Goal: Task Accomplishment & Management: Use online tool/utility

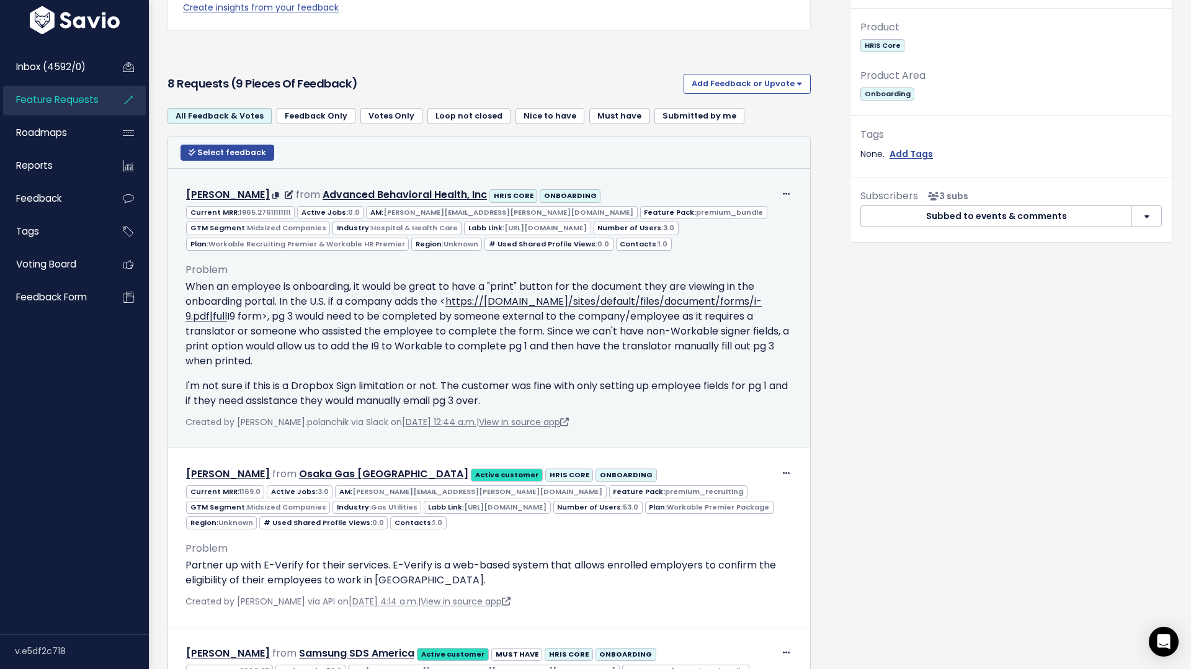
scroll to position [527, 0]
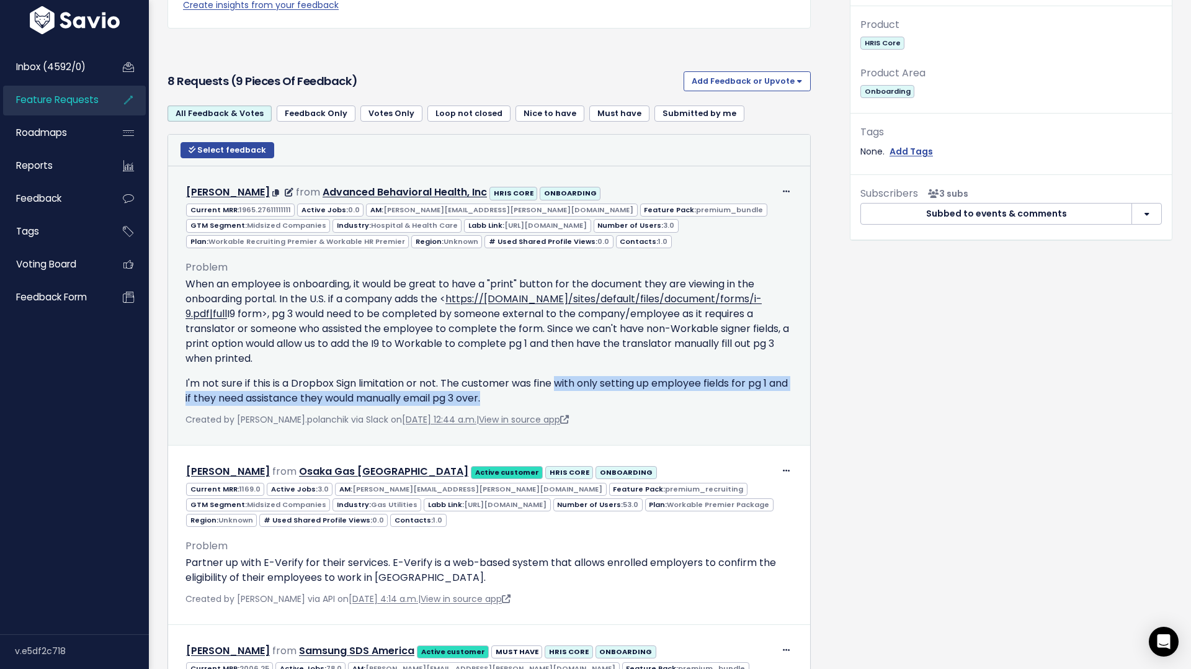
drag, startPoint x: 561, startPoint y: 386, endPoint x: 788, endPoint y: 404, distance: 228.3
click at [788, 404] on p "I'm not sure if this is a Dropbox Sign limitation or not. The customer was fine…" at bounding box center [488, 391] width 607 height 30
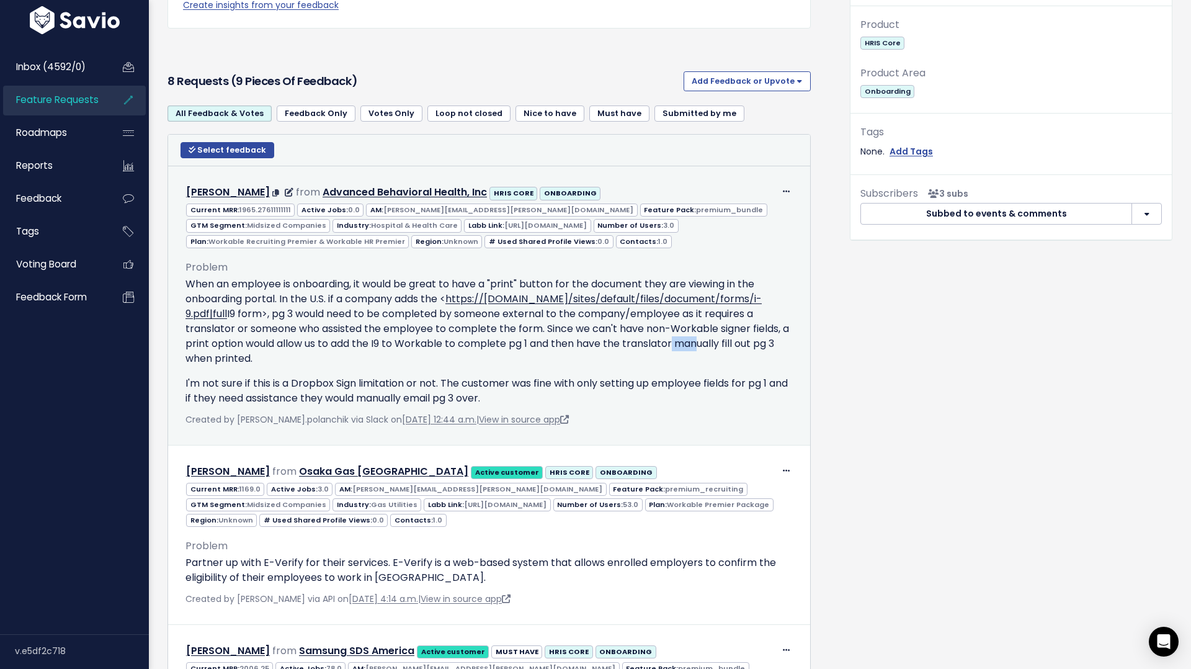
drag, startPoint x: 695, startPoint y: 341, endPoint x: 670, endPoint y: 339, distance: 25.5
click at [670, 339] on p "When an employee is onboarding, it would be great to have a "print" button for …" at bounding box center [488, 321] width 607 height 89
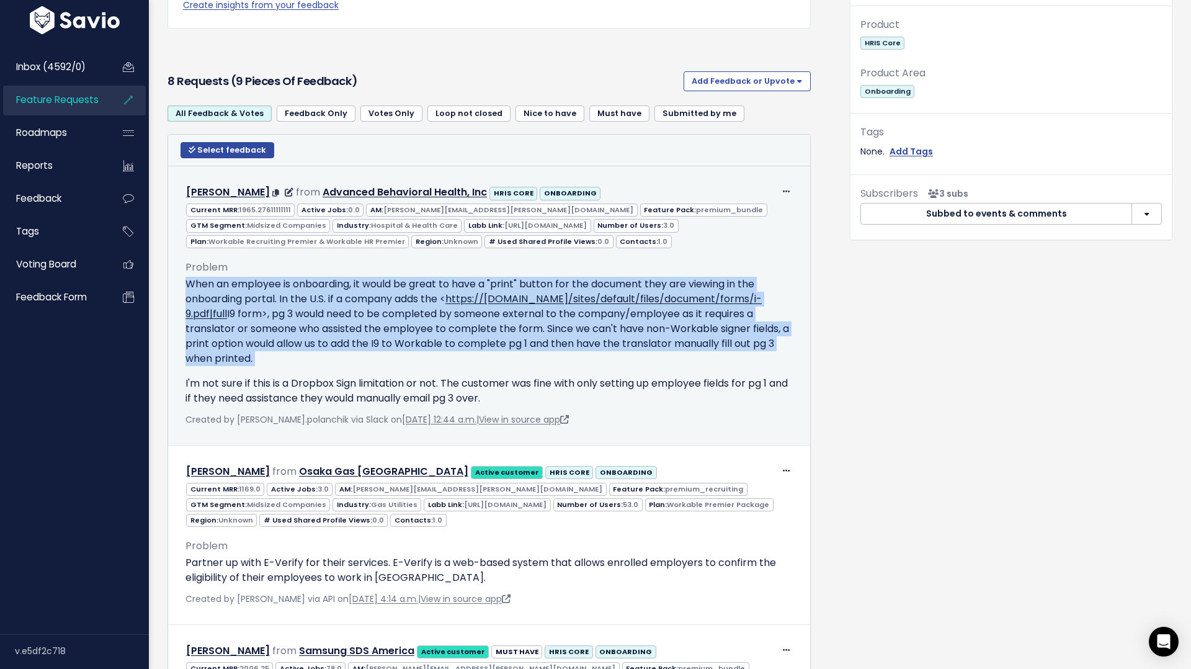
click at [670, 339] on p "When an employee is onboarding, it would be great to have a "print" button for …" at bounding box center [488, 321] width 607 height 89
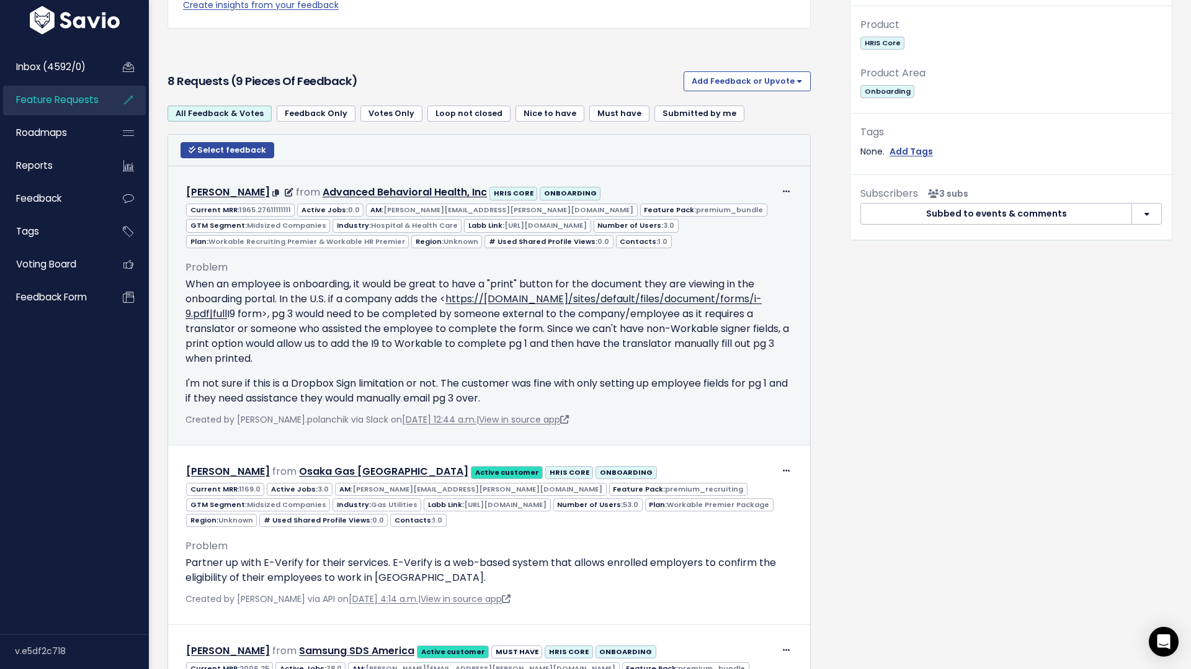
drag, startPoint x: 620, startPoint y: 336, endPoint x: 752, endPoint y: 363, distance: 134.4
click at [752, 363] on p "When an employee is onboarding, it would be great to have a "print" button for …" at bounding box center [488, 321] width 607 height 89
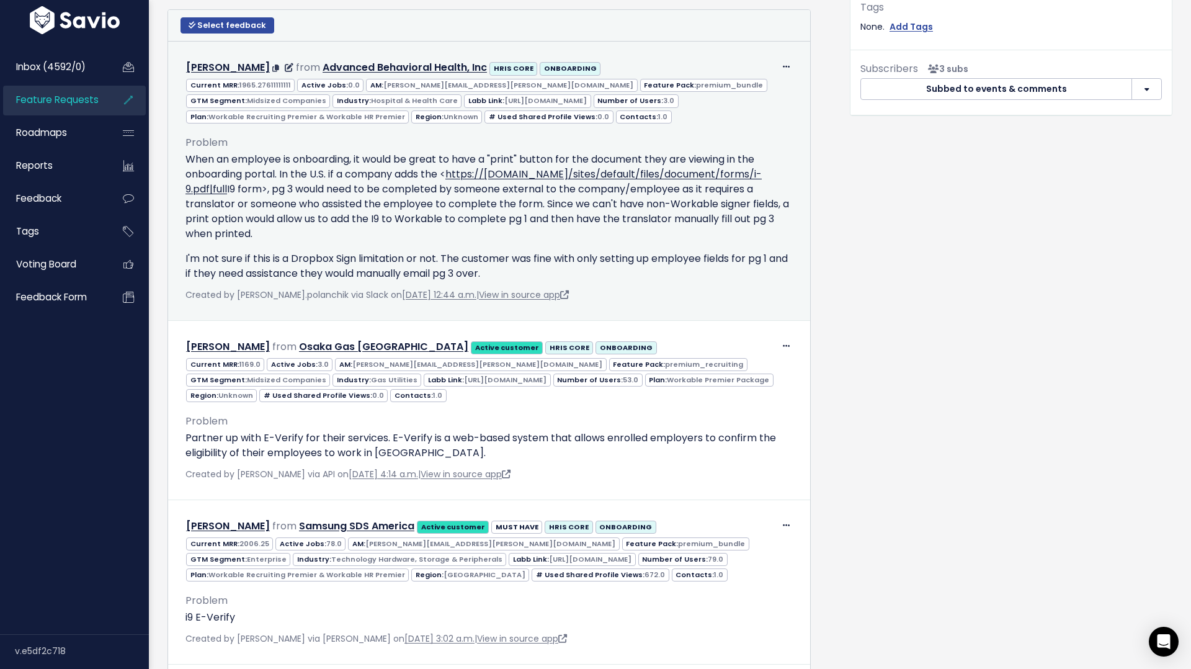
scroll to position [652, 0]
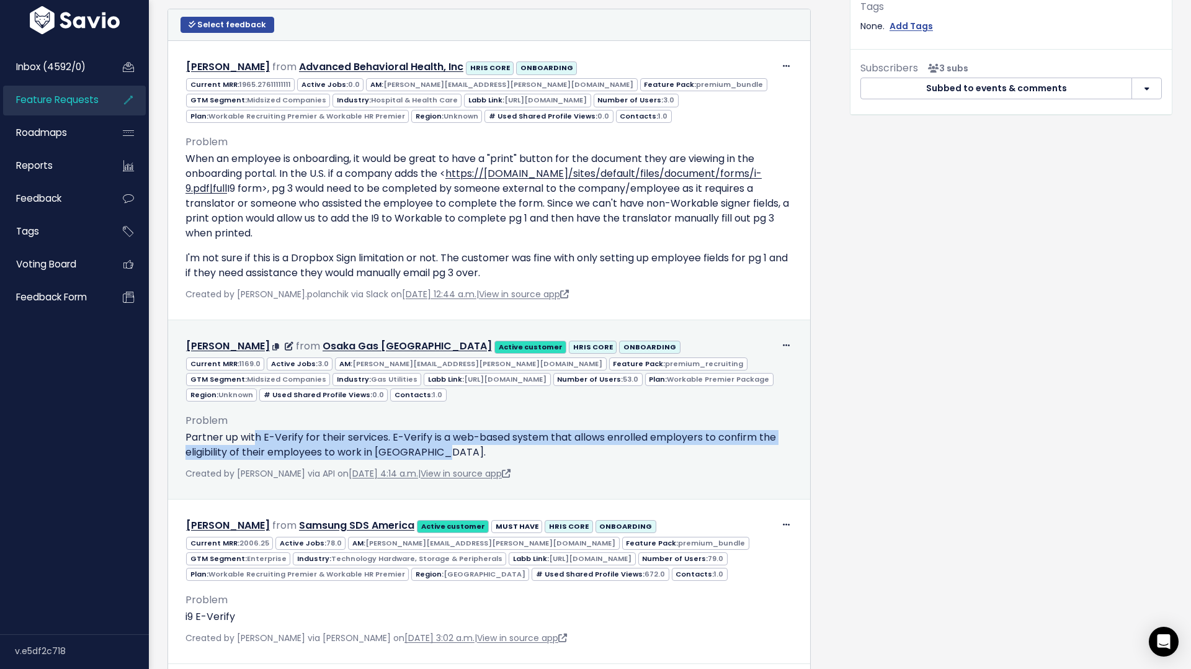
drag, startPoint x: 255, startPoint y: 431, endPoint x: 437, endPoint y: 447, distance: 183.0
click at [437, 447] on p "Partner up with E-Verify for their services. E-Verify is a web-based system tha…" at bounding box center [488, 445] width 607 height 30
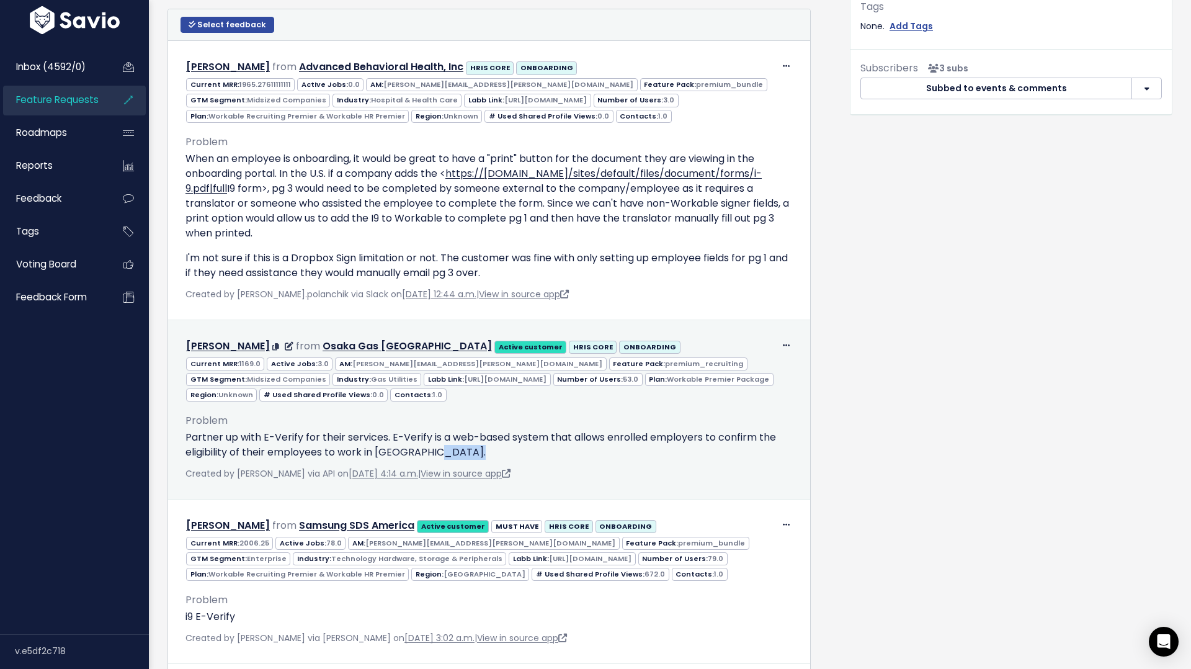
drag, startPoint x: 437, startPoint y: 447, endPoint x: 468, endPoint y: 447, distance: 31.0
click at [468, 447] on p "Partner up with E-Verify for their services. E-Verify is a web-based system tha…" at bounding box center [488, 445] width 607 height 30
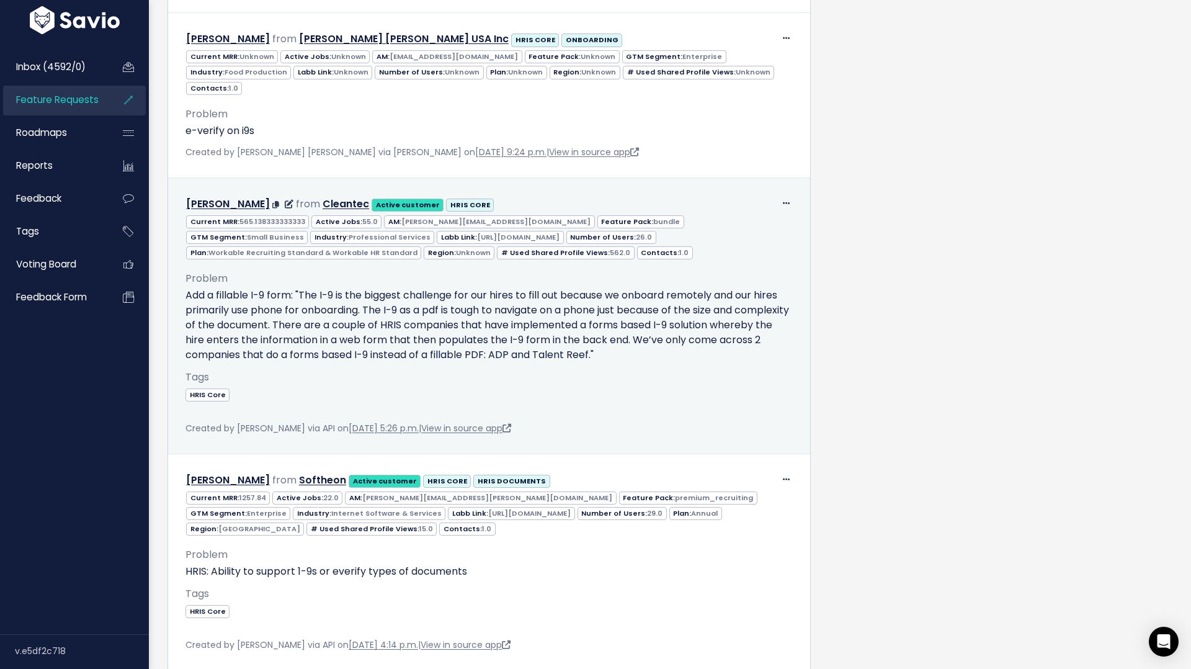
scroll to position [1821, 0]
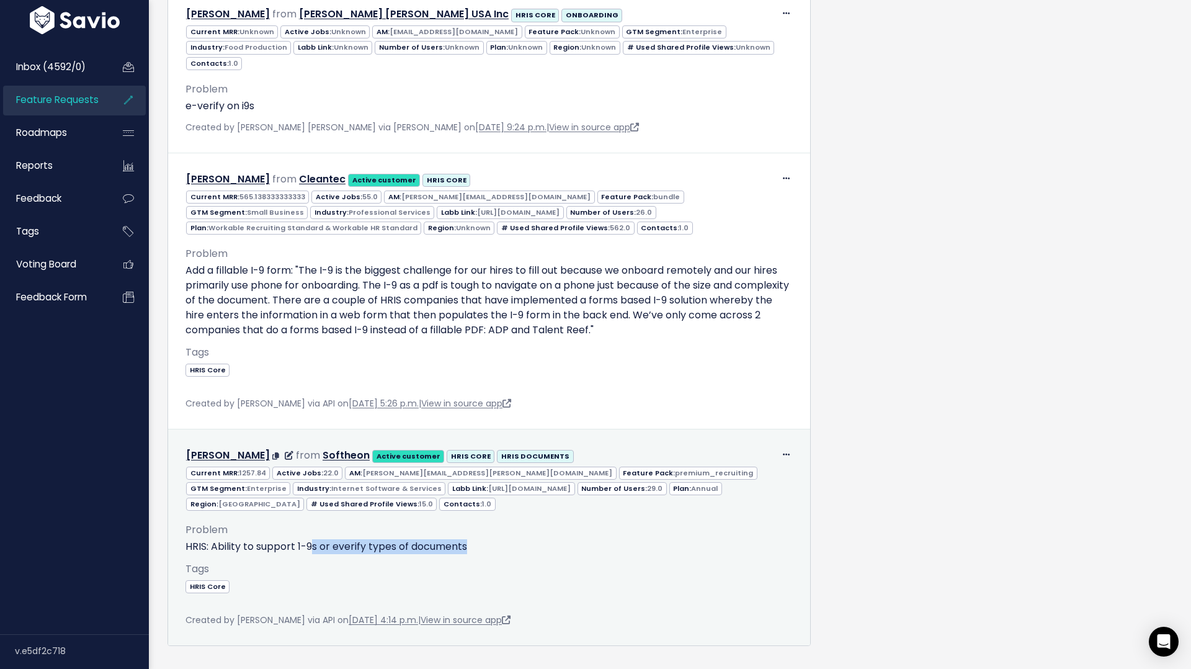
drag, startPoint x: 314, startPoint y: 517, endPoint x: 532, endPoint y: 518, distance: 217.7
click at [532, 539] on p "HRIS: Ability to support 1-9s or everify types of documents" at bounding box center [488, 546] width 607 height 15
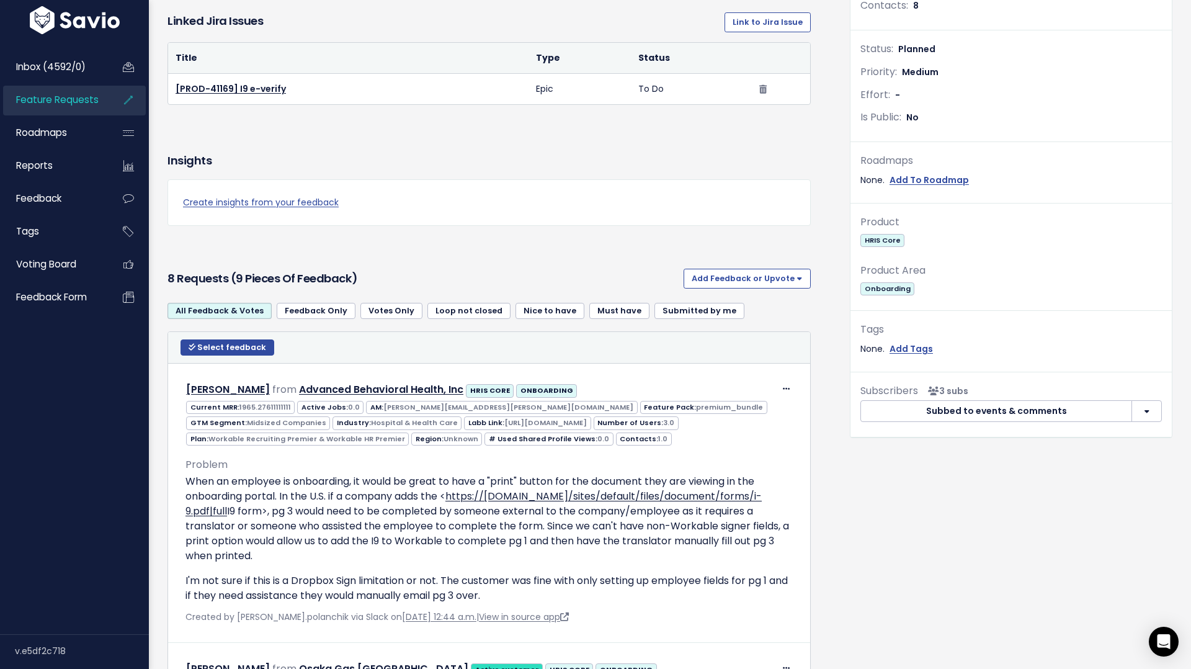
scroll to position [0, 0]
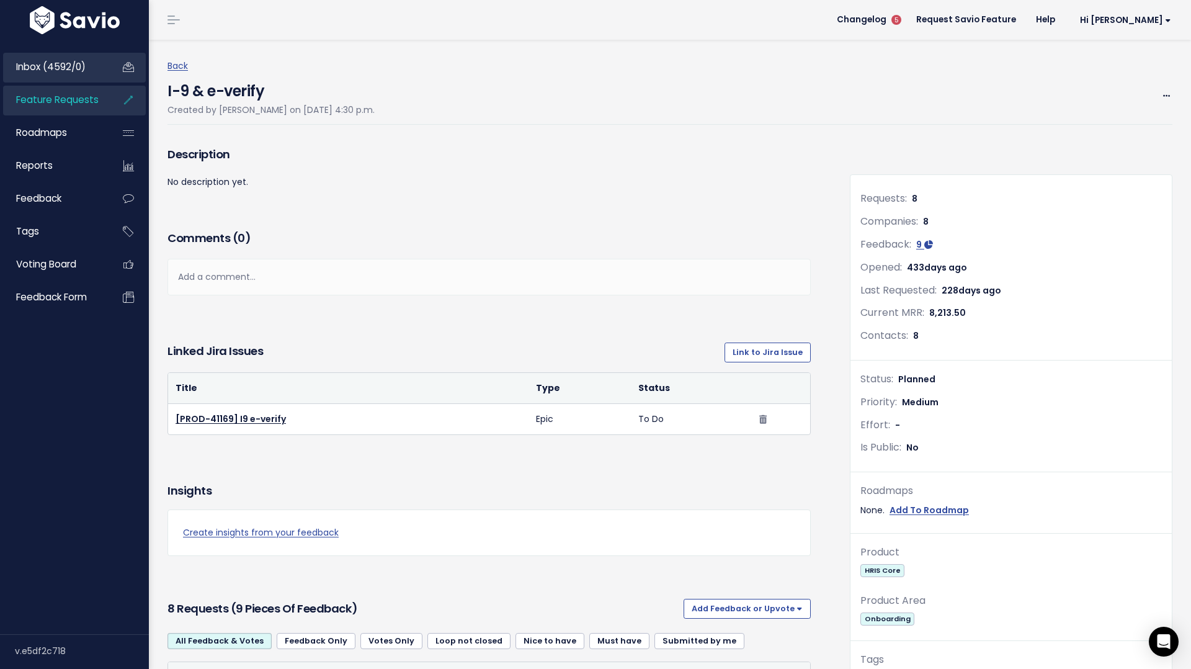
click at [85, 74] on link "Inbox (4592/0)" at bounding box center [53, 67] width 100 height 29
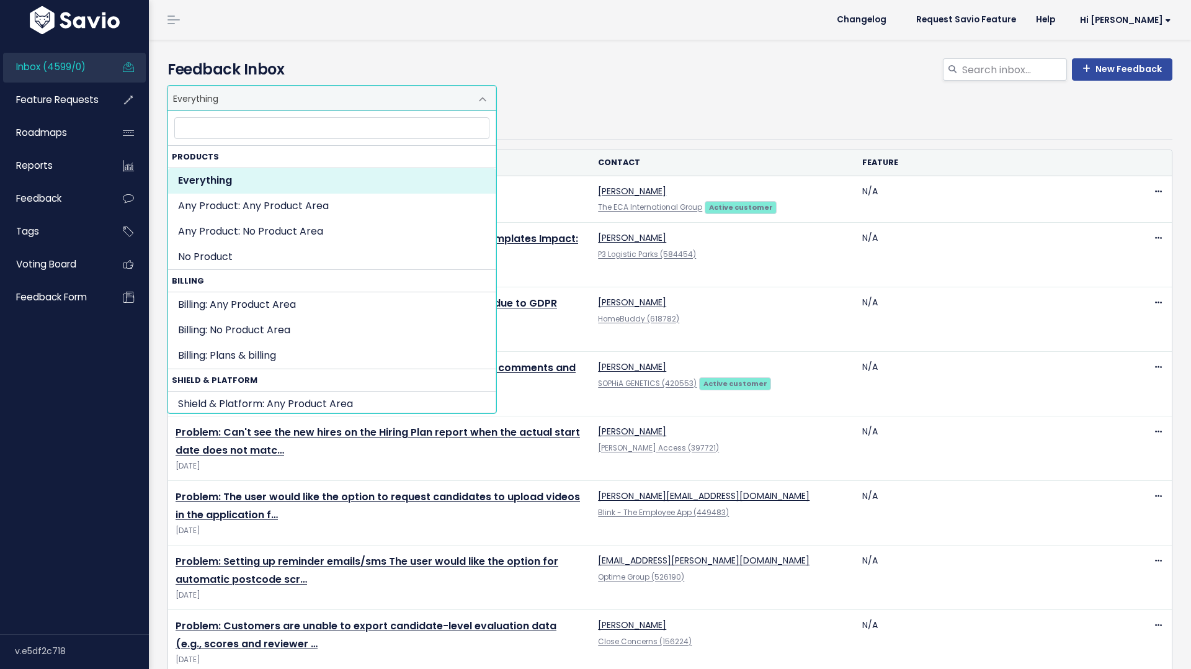
click at [326, 96] on span "Everything" at bounding box center [319, 98] width 303 height 24
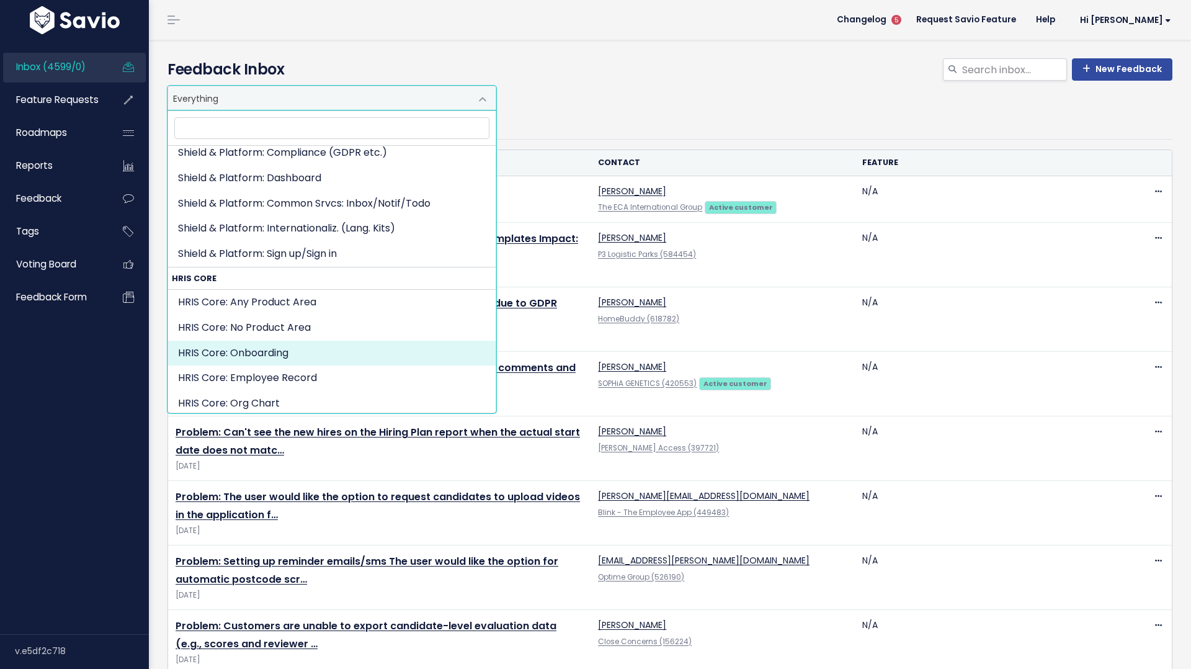
scroll to position [503, 0]
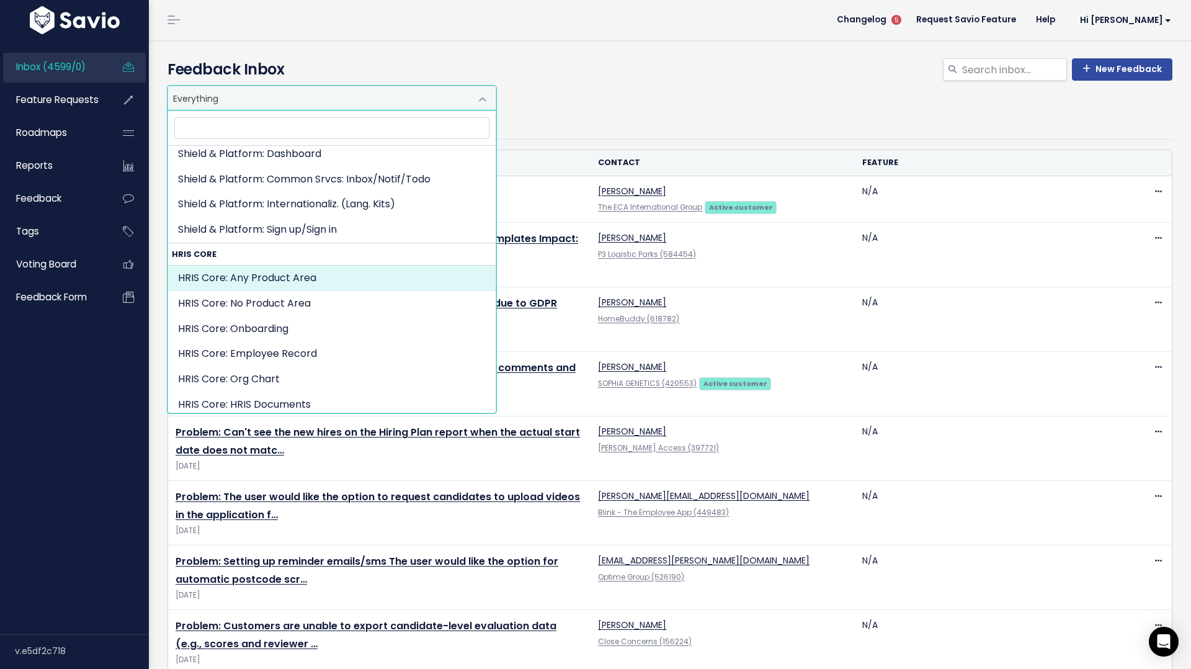
select select "HRIS_CORE:"
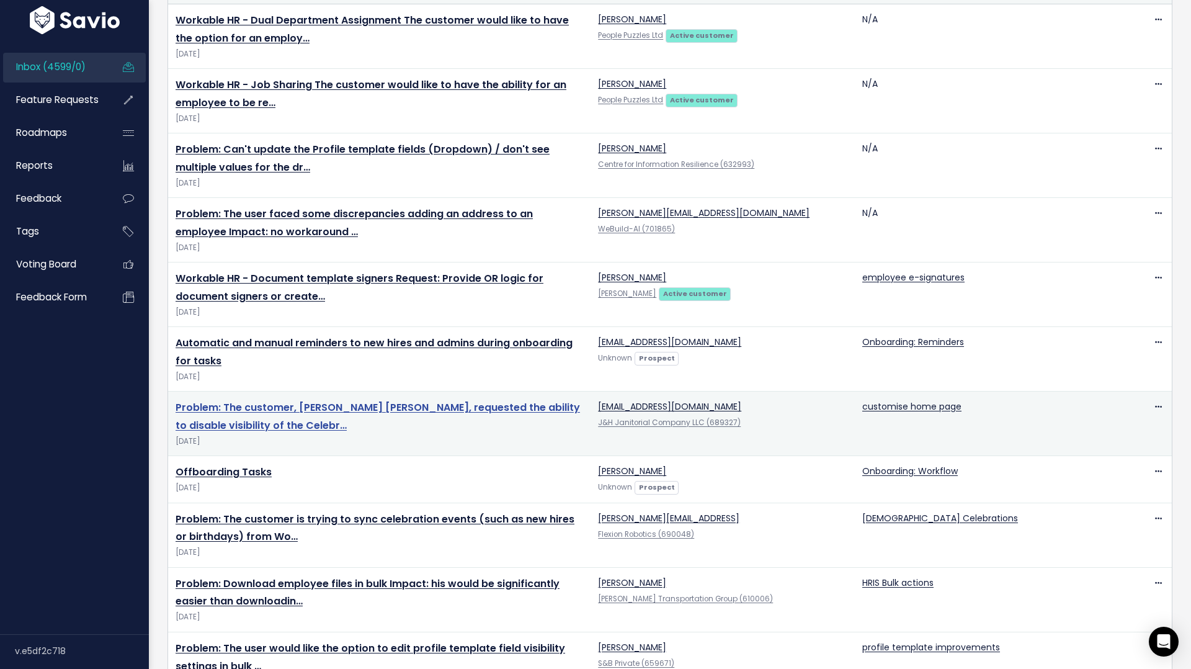
scroll to position [220, 0]
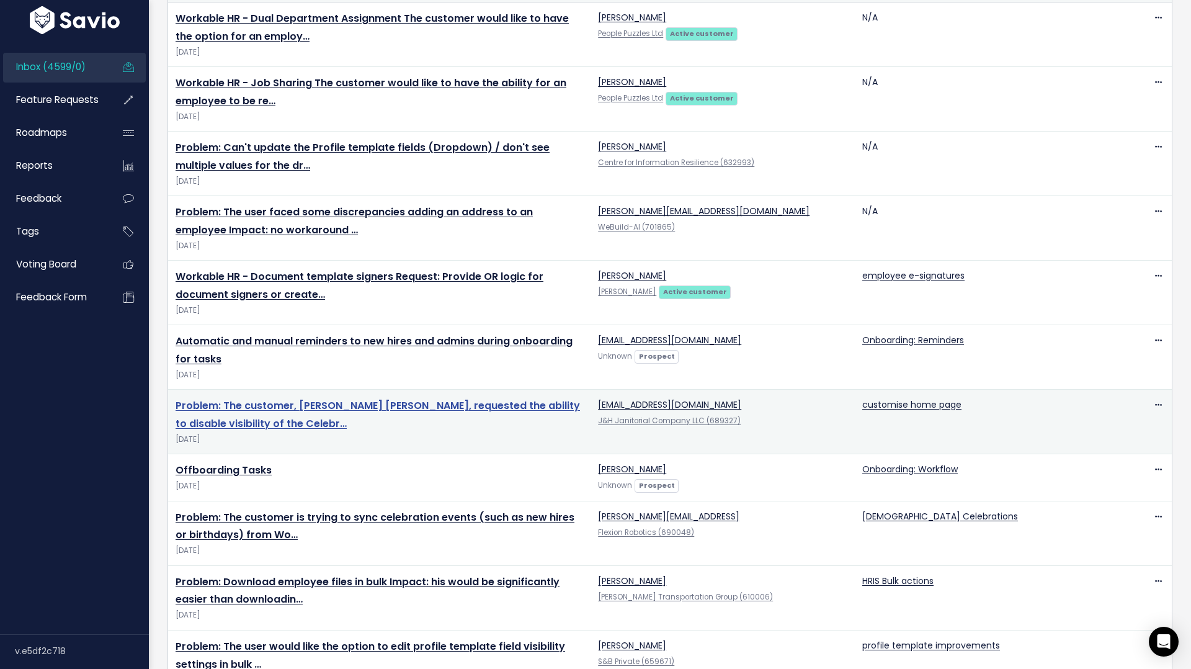
click at [337, 406] on link "Problem: The customer, [PERSON_NAME] [PERSON_NAME], requested the ability to di…" at bounding box center [378, 414] width 404 height 32
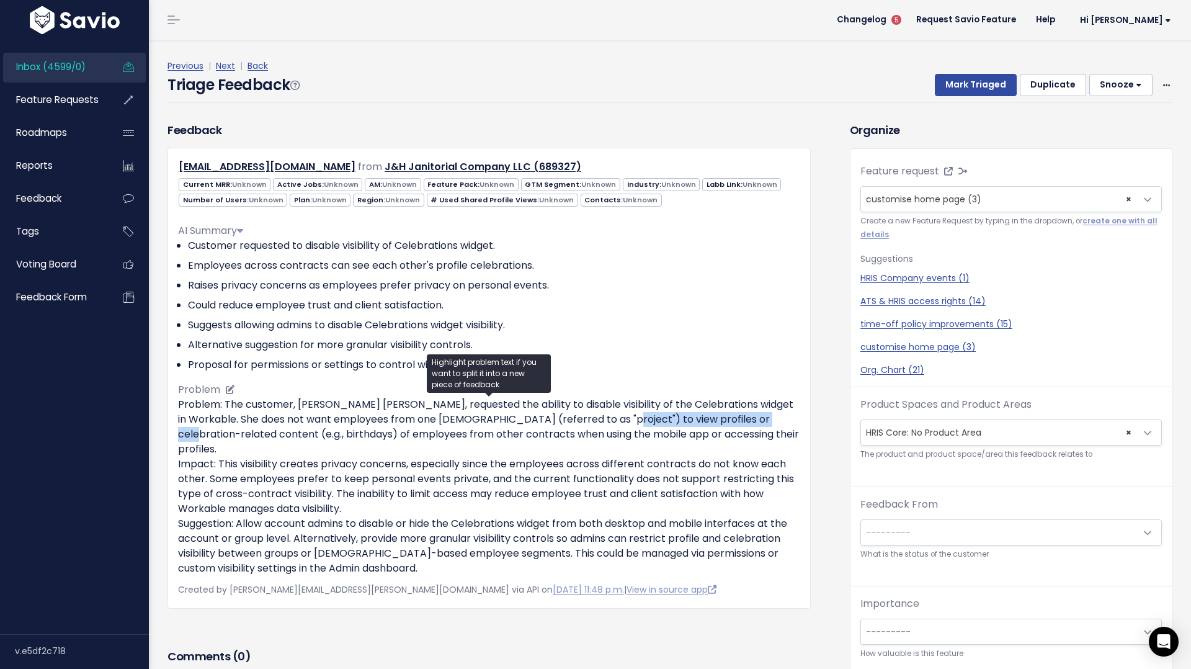
drag, startPoint x: 597, startPoint y: 420, endPoint x: 755, endPoint y: 420, distance: 157.5
click at [755, 420] on p "Problem: The customer, [PERSON_NAME] [PERSON_NAME], requested the ability to di…" at bounding box center [489, 486] width 622 height 179
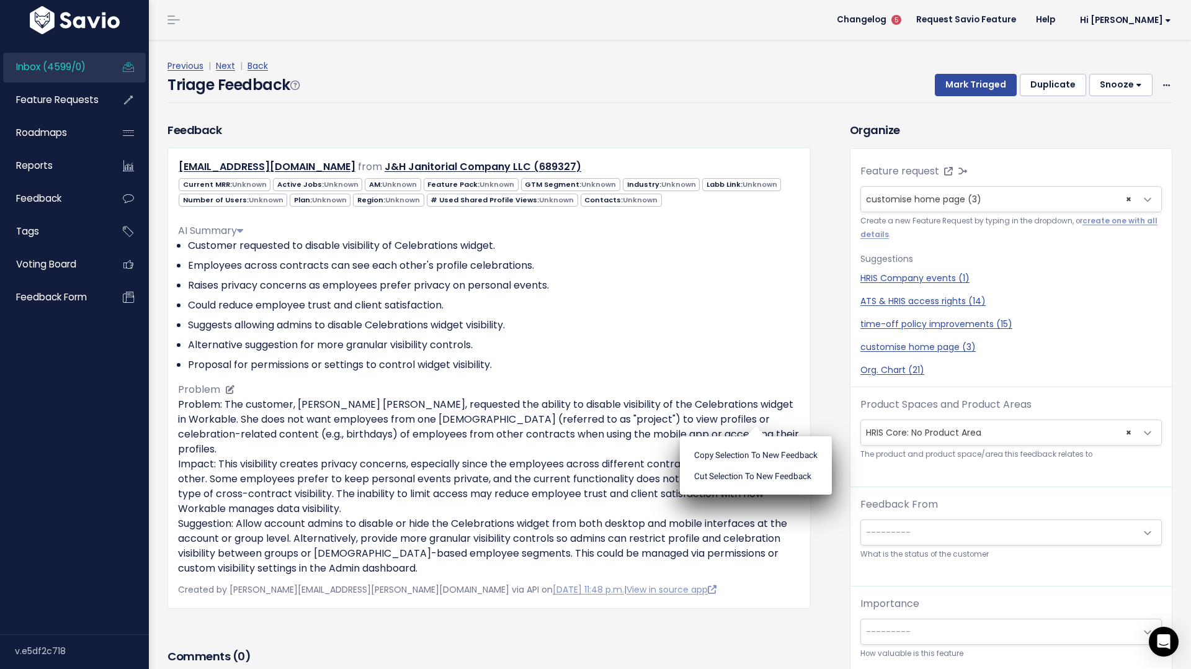
click at [755, 436] on ul "Copy selection to new Feedback Cut selection to new Feedback" at bounding box center [756, 465] width 152 height 58
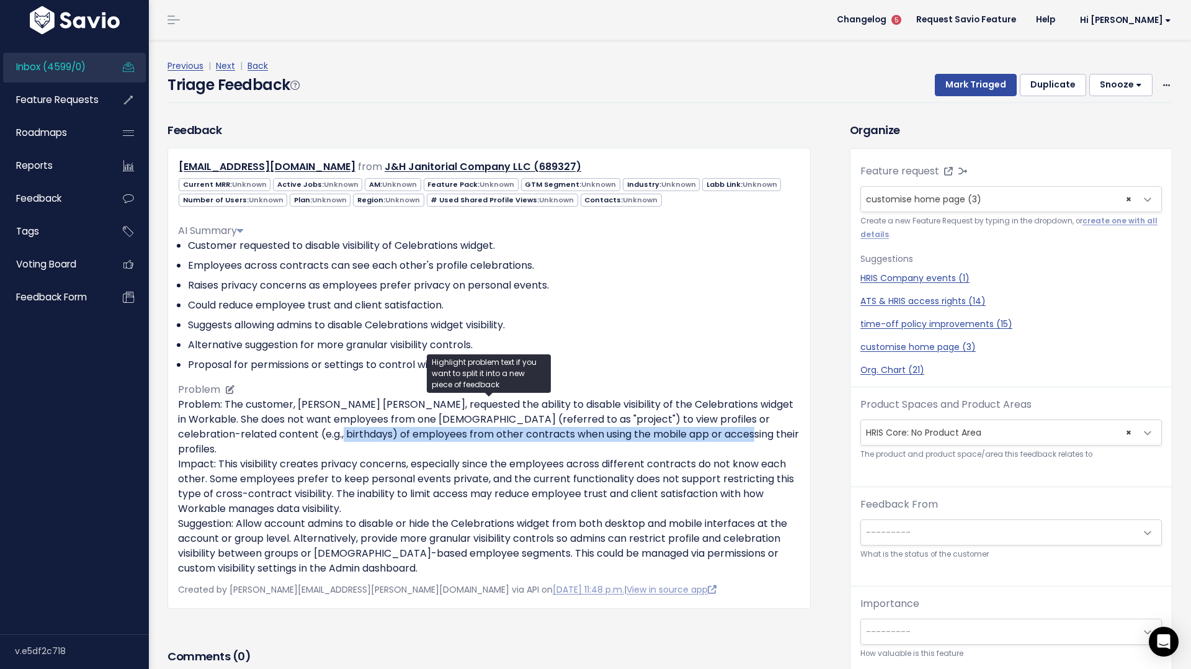
drag, startPoint x: 277, startPoint y: 432, endPoint x: 680, endPoint y: 437, distance: 403.8
click at [680, 437] on p "Problem: The customer, Stacy West Taylor, requested the ability to disable visi…" at bounding box center [489, 486] width 622 height 179
click at [0, 0] on ul "Copy selection to new Feedback Cut selection to new Feedback" at bounding box center [0, 0] width 0 height 0
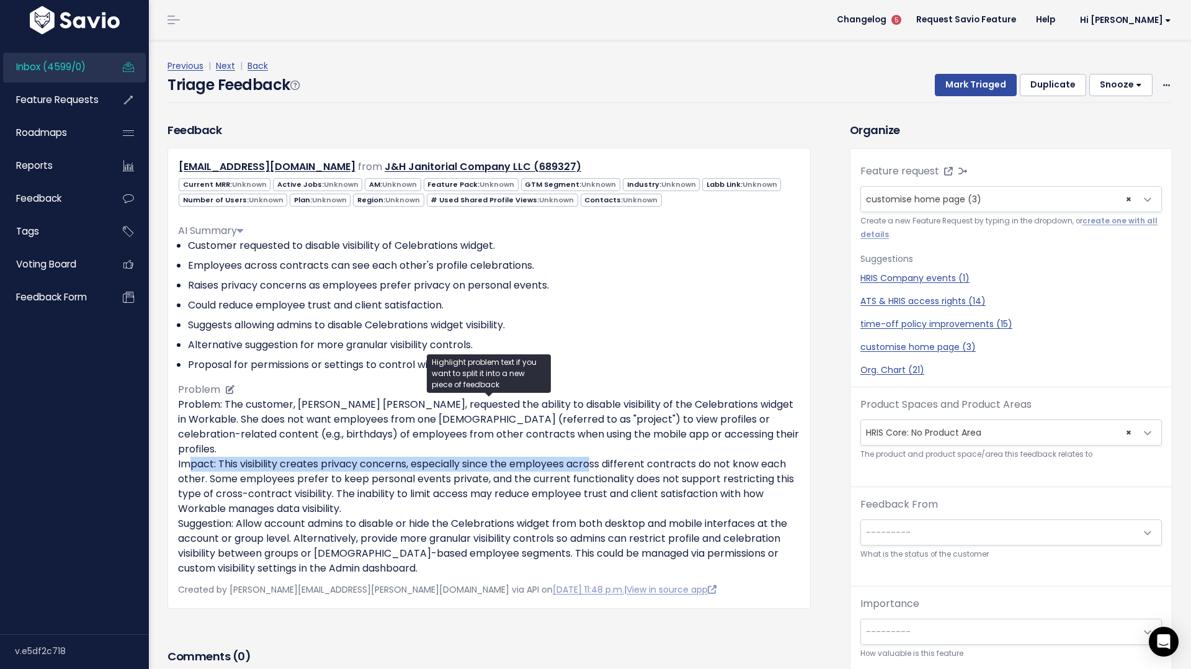
drag, startPoint x: 181, startPoint y: 451, endPoint x: 589, endPoint y: 451, distance: 407.5
click at [589, 451] on p "Problem: The customer, Stacy West Taylor, requested the ability to disable visi…" at bounding box center [489, 486] width 622 height 179
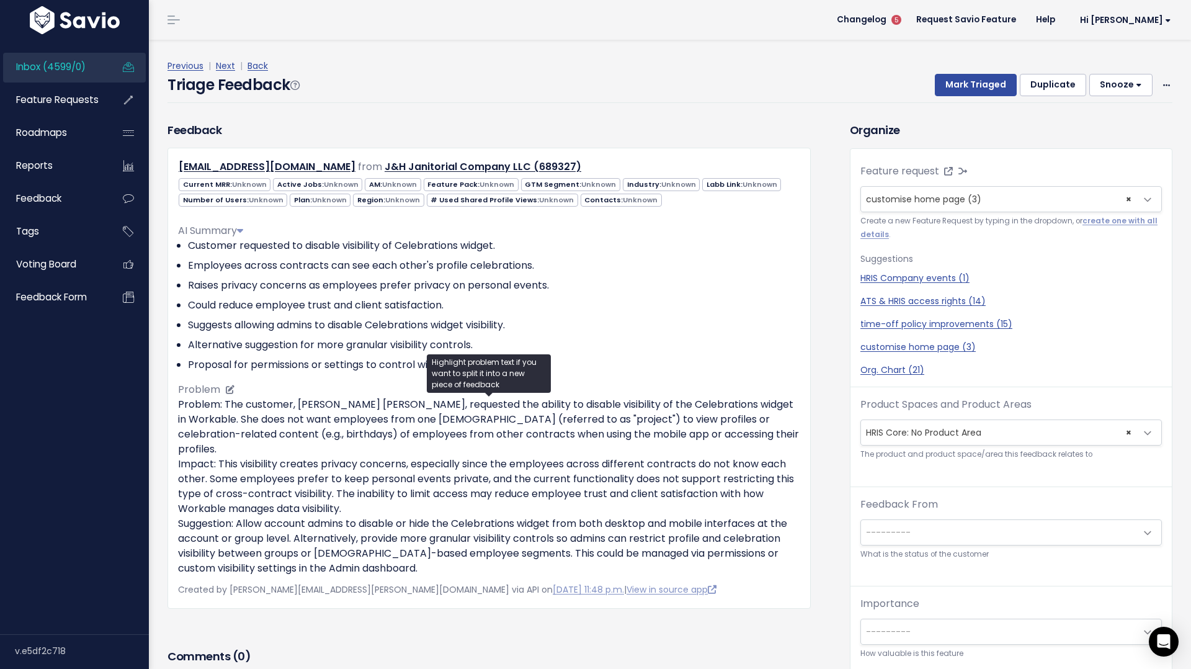
click at [759, 448] on p "Problem: The customer, Stacy West Taylor, requested the ability to disable visi…" at bounding box center [489, 486] width 622 height 179
drag, startPoint x: 209, startPoint y: 463, endPoint x: 626, endPoint y: 491, distance: 418.4
click at [627, 491] on p "Problem: The customer, Stacy West Taylor, requested the ability to disable visi…" at bounding box center [489, 486] width 622 height 179
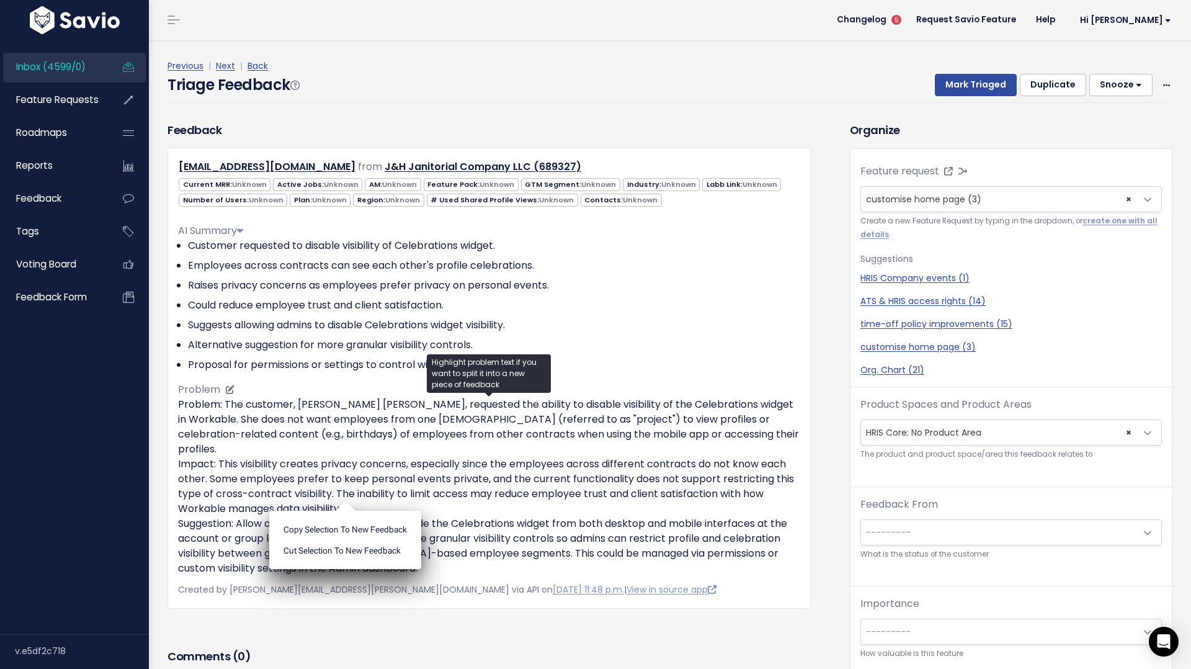
click at [401, 495] on p "Problem: The customer, Stacy West Taylor, requested the ability to disable visi…" at bounding box center [489, 486] width 622 height 179
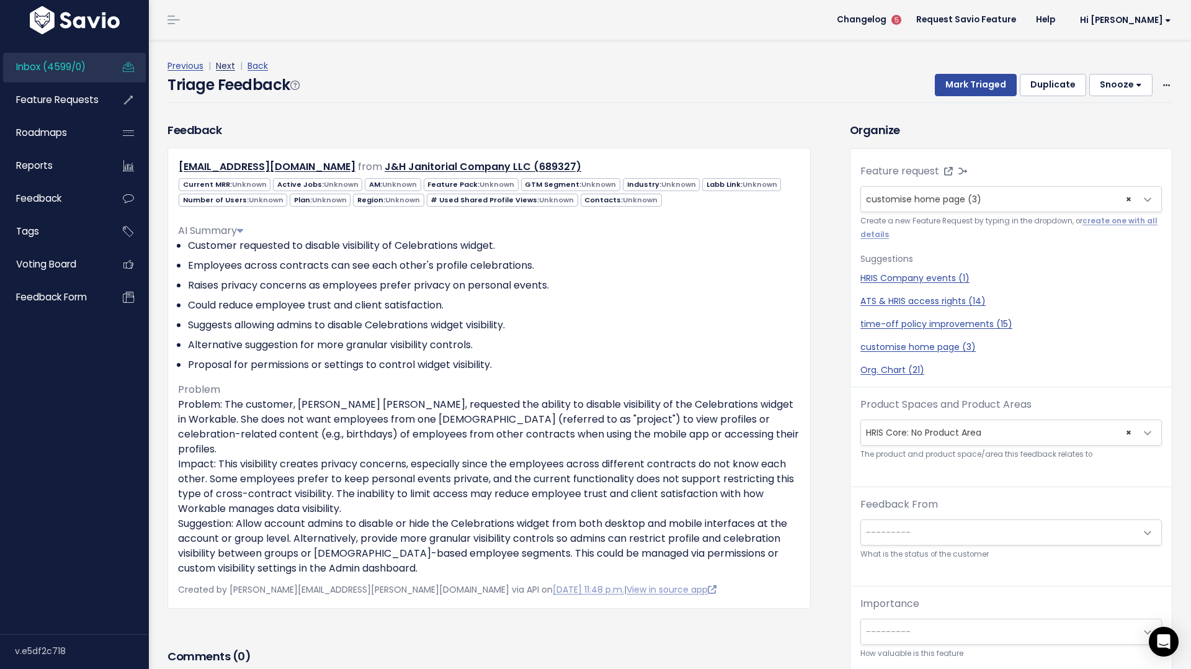
click at [229, 66] on link "Next" at bounding box center [225, 66] width 19 height 12
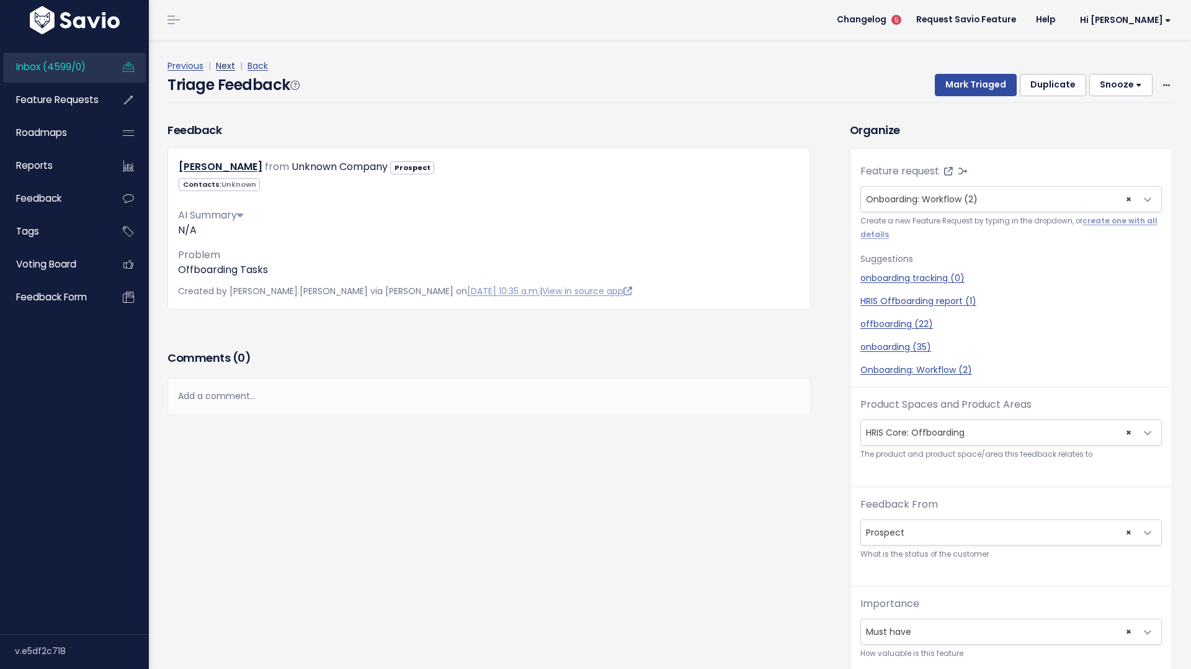
click at [227, 67] on link "Next" at bounding box center [225, 66] width 19 height 12
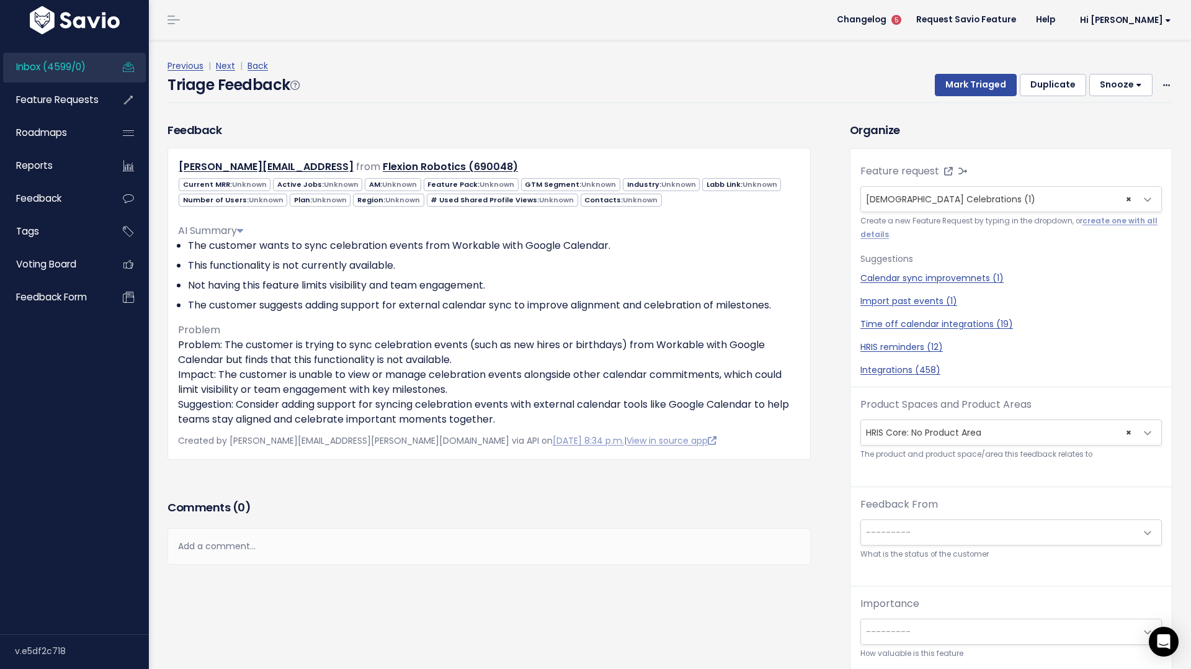
click at [227, 67] on link "Next" at bounding box center [225, 66] width 19 height 12
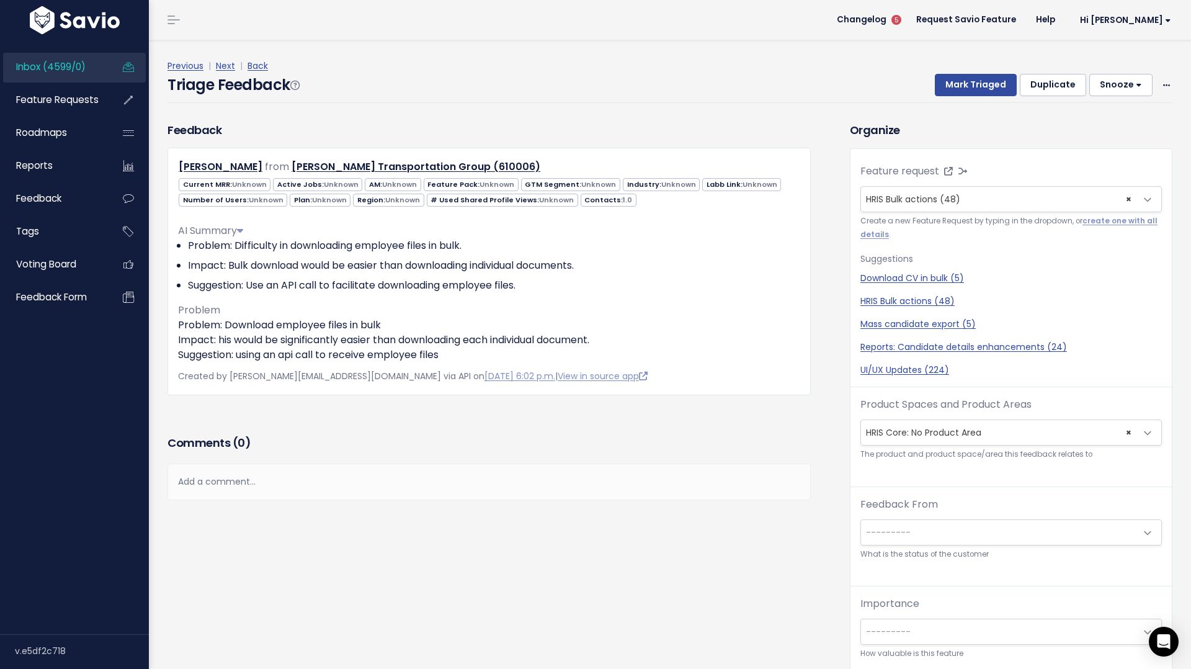
click at [227, 67] on link "Next" at bounding box center [225, 66] width 19 height 12
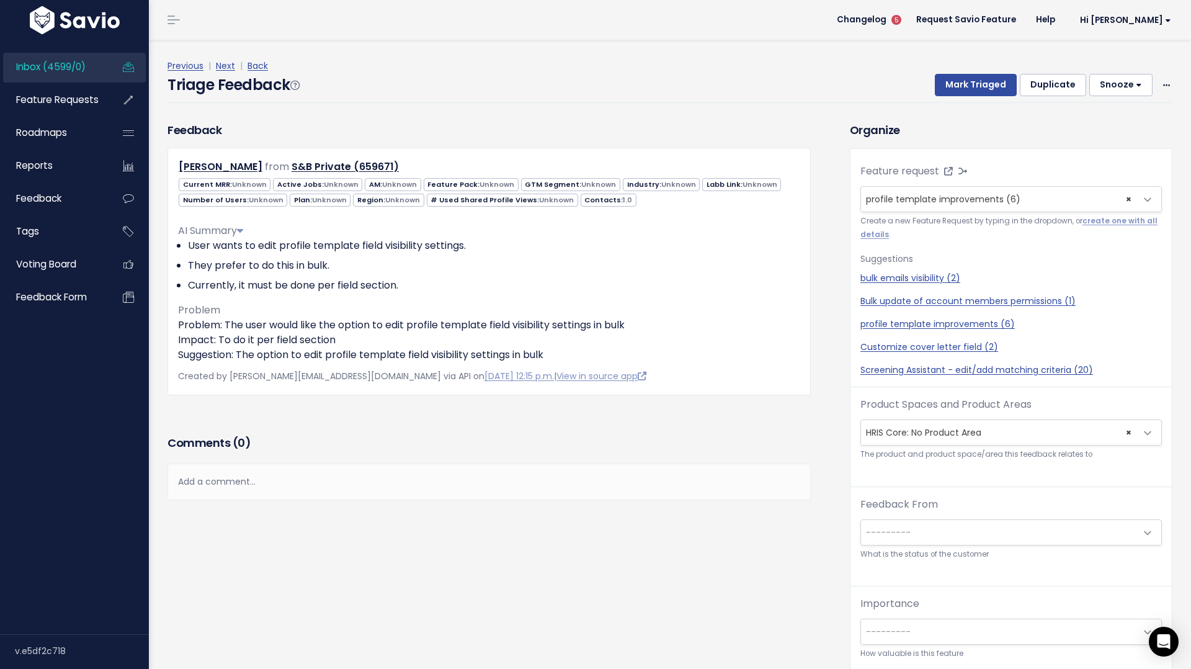
click at [227, 67] on link "Next" at bounding box center [225, 66] width 19 height 12
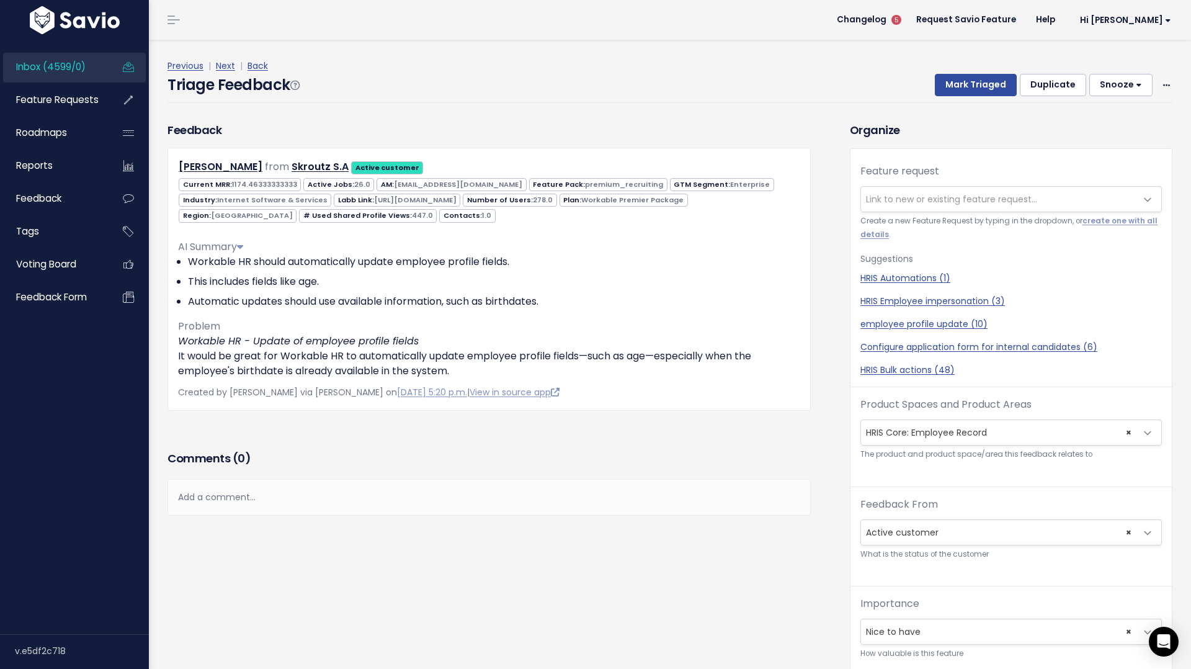
click at [227, 67] on link "Next" at bounding box center [225, 66] width 19 height 12
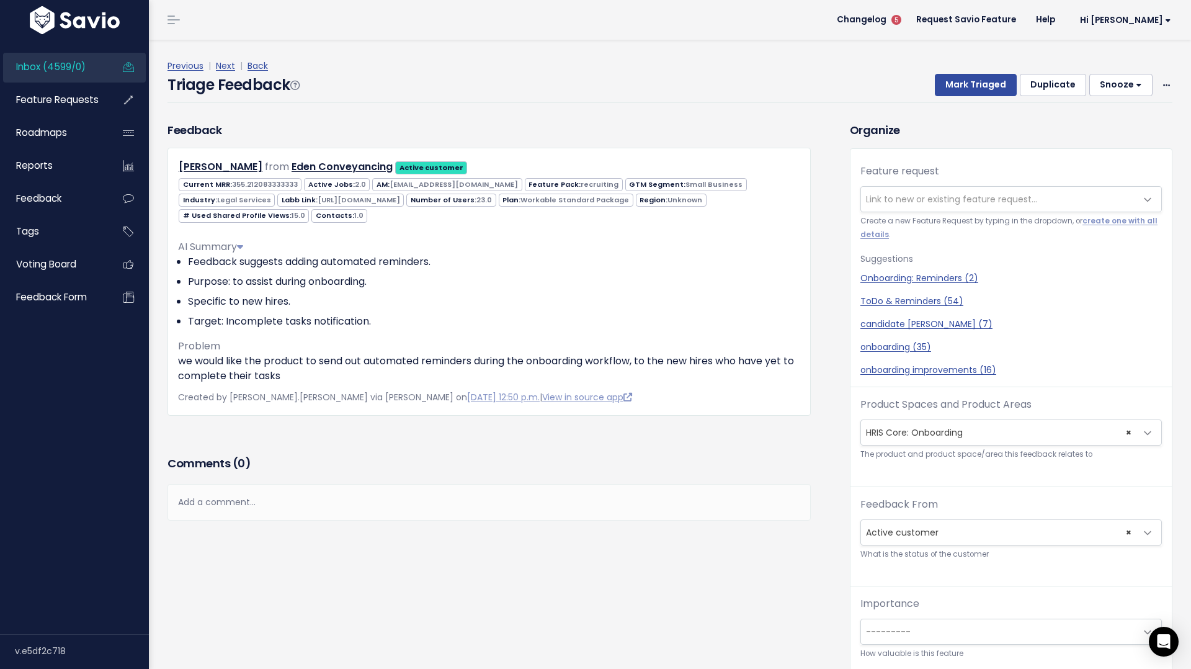
click at [227, 67] on link "Next" at bounding box center [225, 66] width 19 height 12
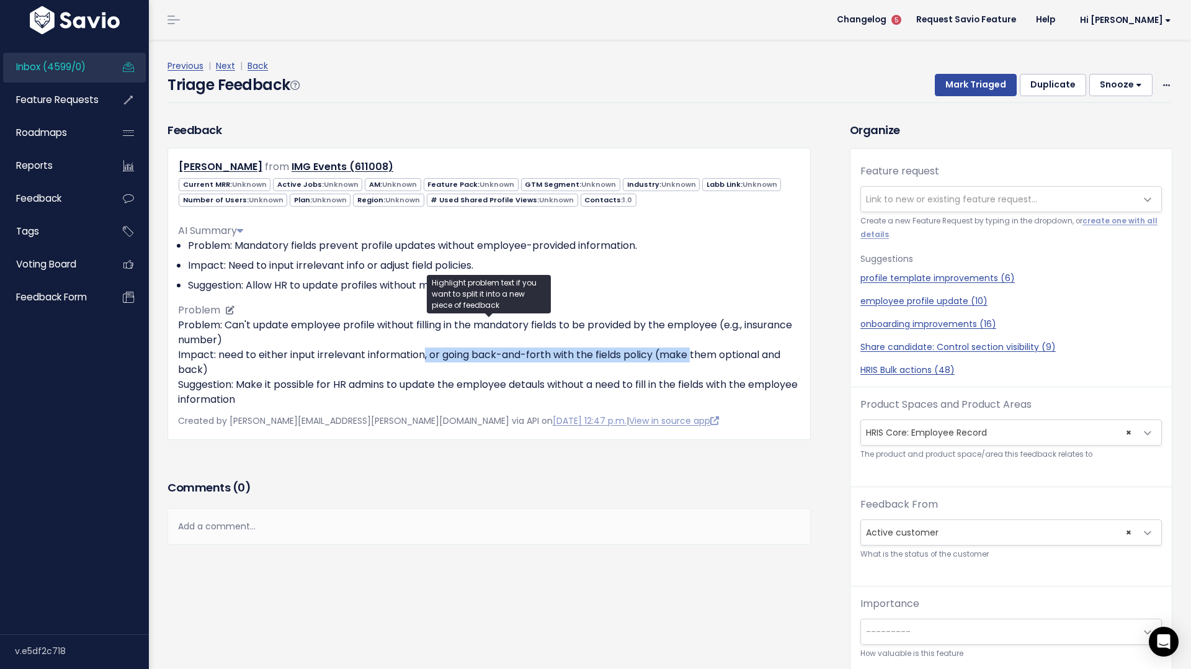
drag, startPoint x: 422, startPoint y: 352, endPoint x: 692, endPoint y: 362, distance: 270.0
click at [692, 362] on p "Problem: Can't update employee profile without filling in the mandatory fields …" at bounding box center [489, 362] width 622 height 89
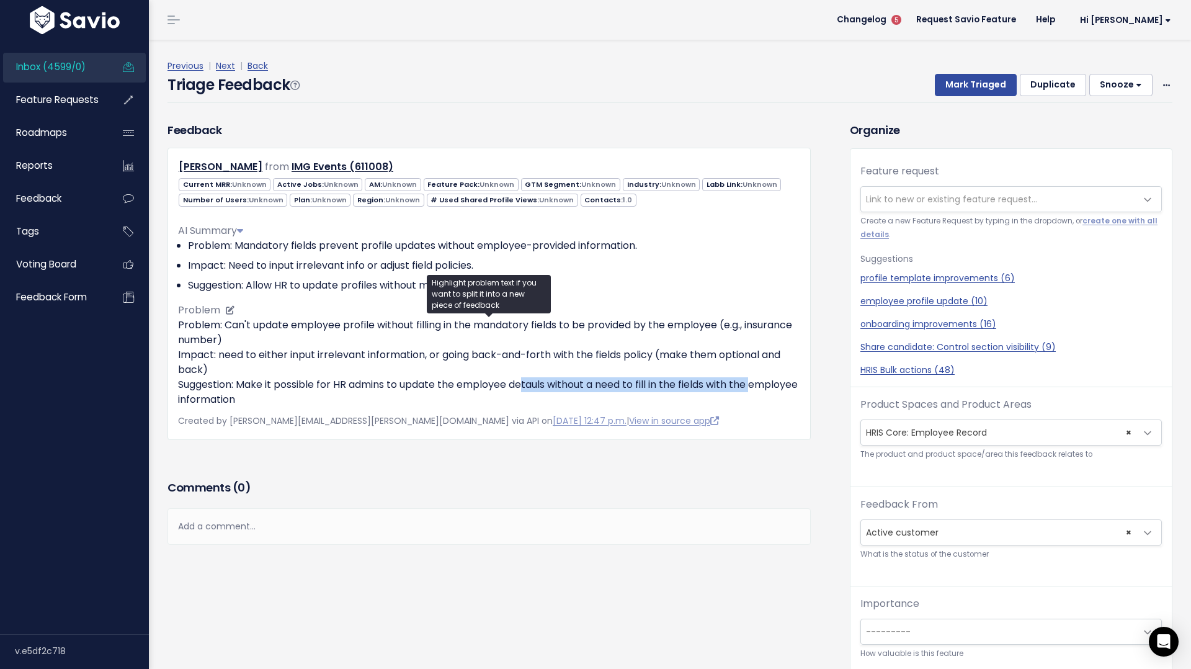
drag, startPoint x: 523, startPoint y: 384, endPoint x: 756, endPoint y: 390, distance: 233.3
click at [756, 390] on p "Problem: Can't update employee profile without filling in the mandatory fields …" at bounding box center [489, 362] width 622 height 89
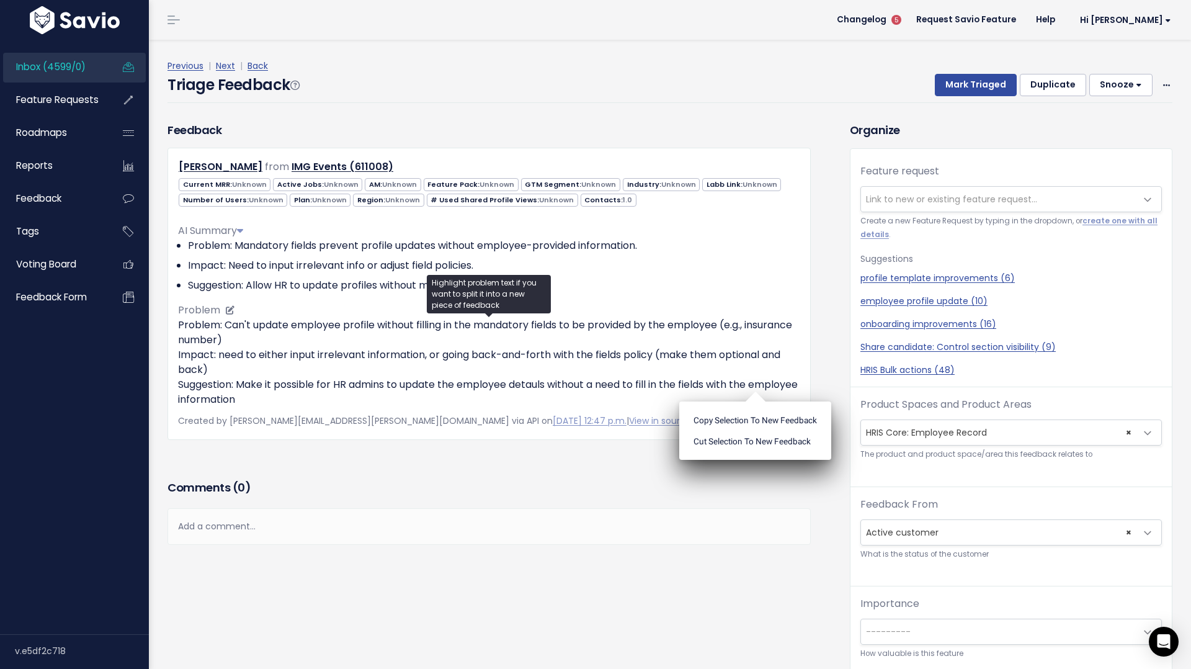
click at [756, 401] on ul "Copy selection to new Feedback Cut selection to new Feedback" at bounding box center [755, 430] width 152 height 58
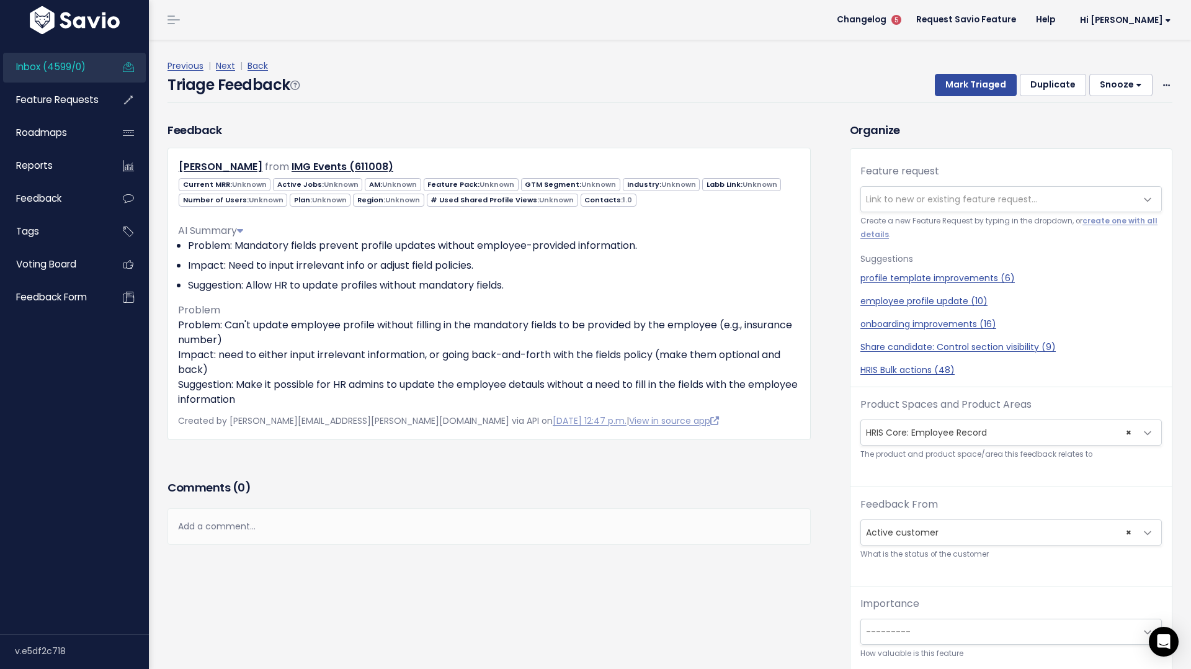
click at [330, 456] on div "Feedback Ariadni Pavlidou from IMG Events (611008)" at bounding box center [489, 299] width 662 height 355
click at [233, 69] on link "Next" at bounding box center [225, 66] width 19 height 12
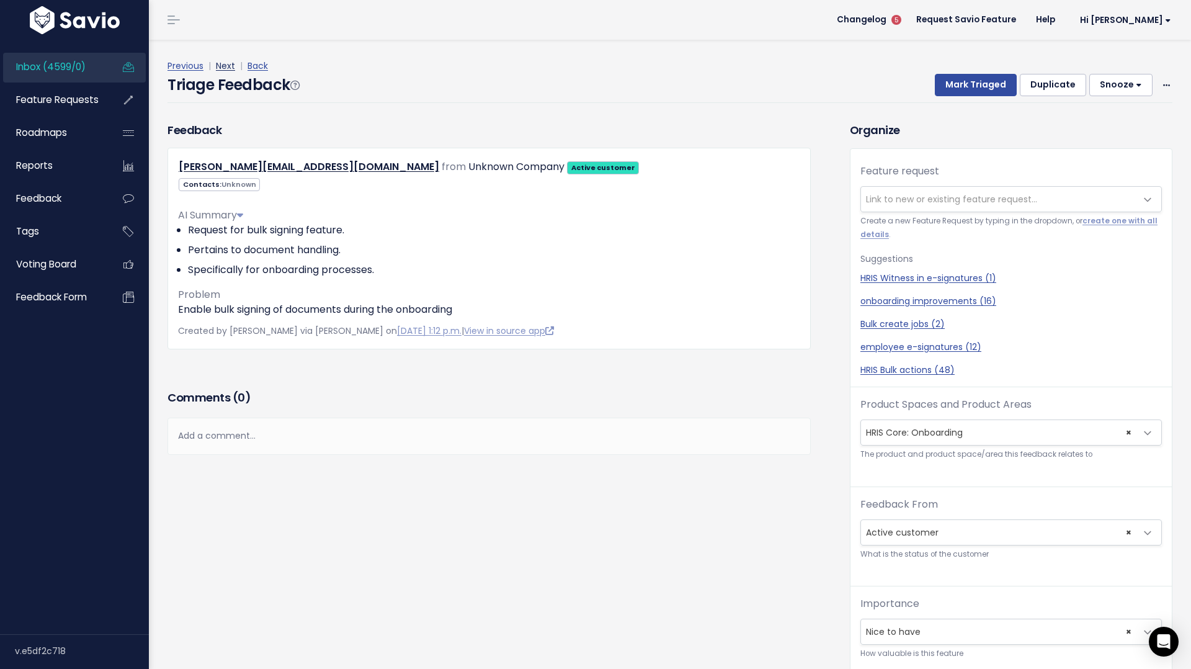
click at [225, 68] on link "Next" at bounding box center [225, 66] width 19 height 12
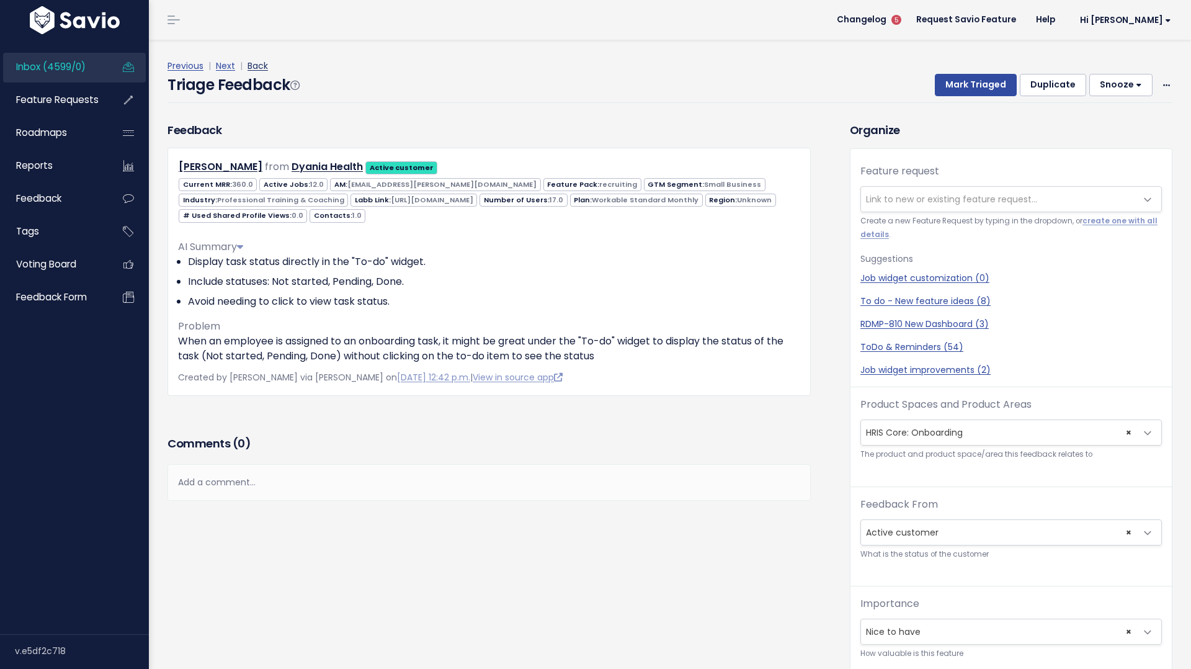
click at [249, 68] on link "Back" at bounding box center [257, 66] width 20 height 12
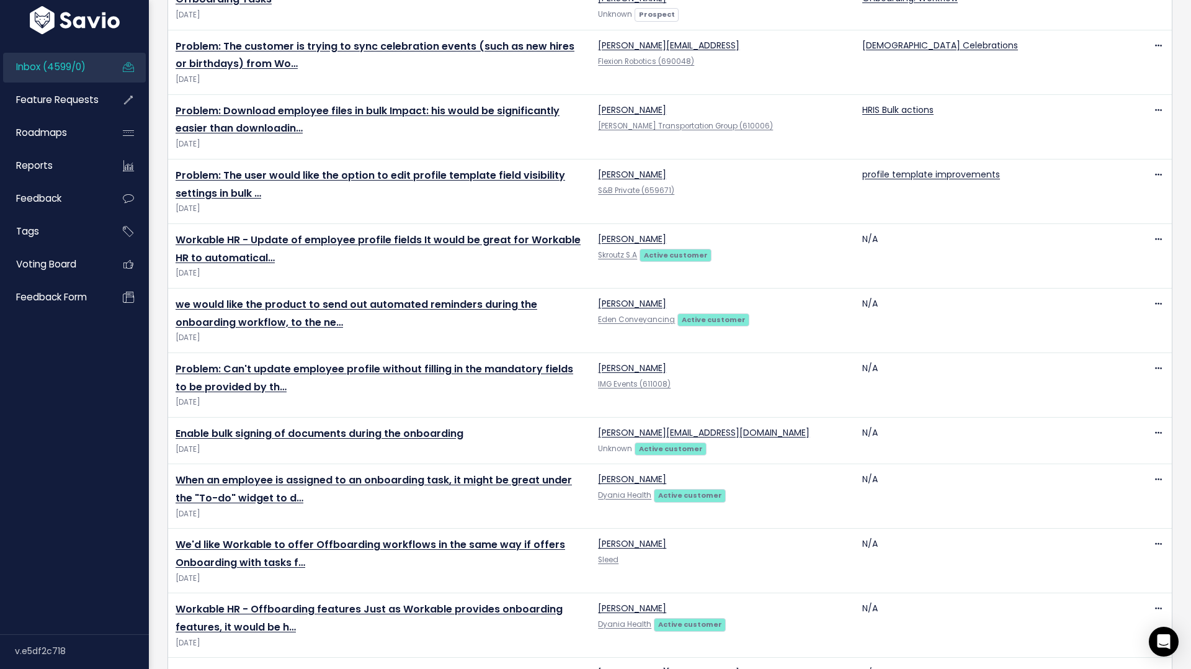
scroll to position [690, 0]
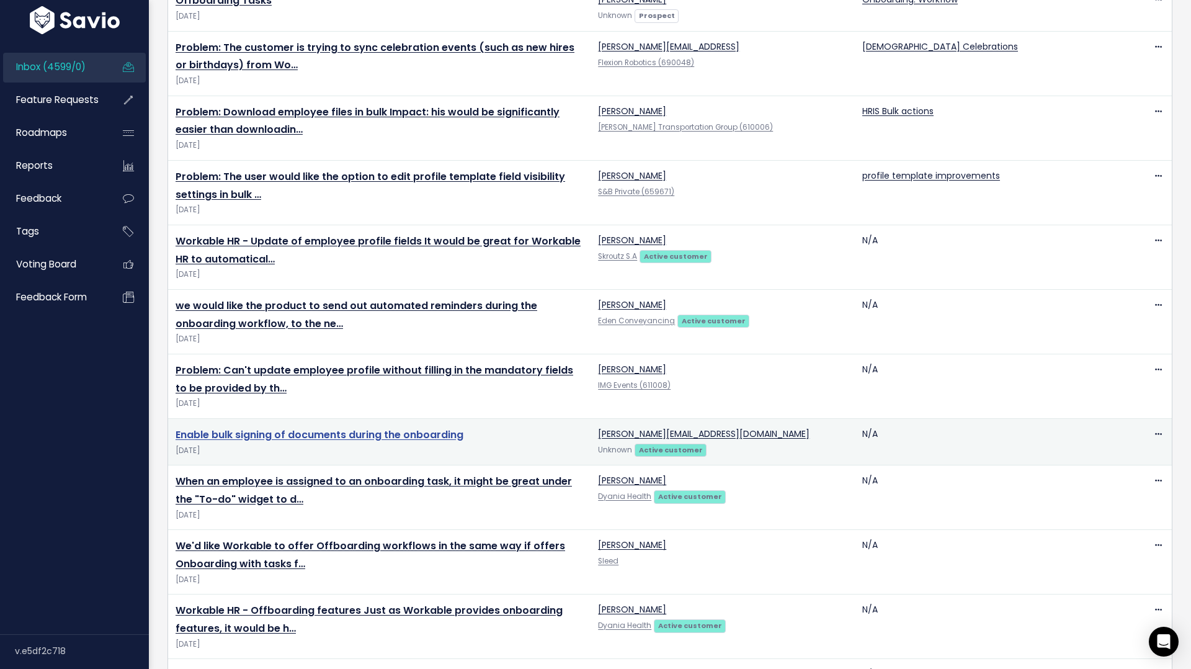
click at [368, 433] on link "Enable bulk signing of documents during the onboarding" at bounding box center [320, 434] width 288 height 14
